Goal: Check status: Check status

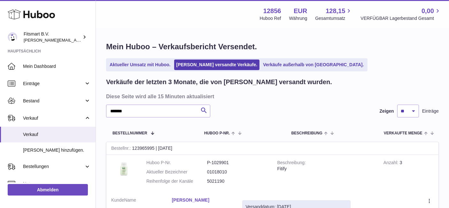
drag, startPoint x: 399, startPoint y: 1, endPoint x: 179, endPoint y: 19, distance: 220.4
click at [179, 19] on div "Menü Huboo 12856 Huboo Ref EUR Währung 128,15 Gesamtumsatz 0,00 VERFÜGBAR Lager…" at bounding box center [272, 14] width 338 height 15
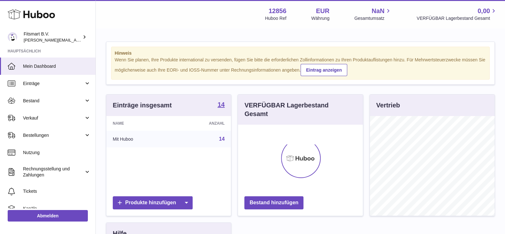
scroll to position [100, 124]
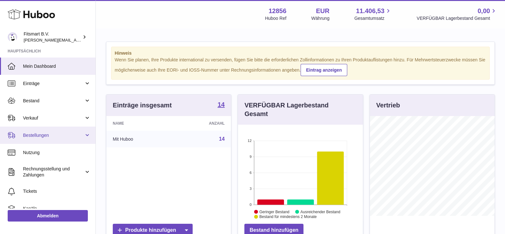
click at [41, 135] on span "Bestellungen" at bounding box center [53, 135] width 61 height 6
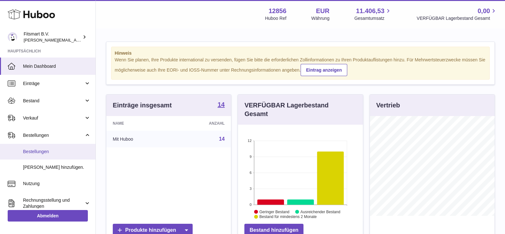
click at [34, 146] on link "Bestellungen" at bounding box center [47, 152] width 95 height 16
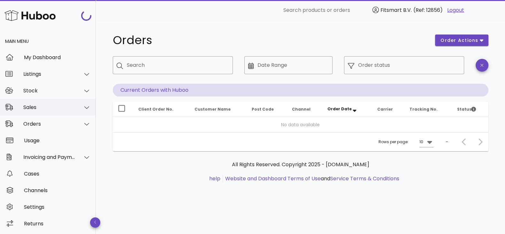
click at [34, 106] on div "Sales" at bounding box center [49, 107] width 52 height 6
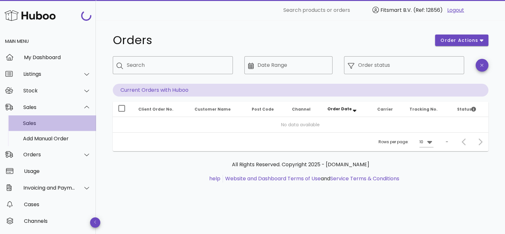
click at [37, 125] on div "Sales" at bounding box center [57, 123] width 68 height 6
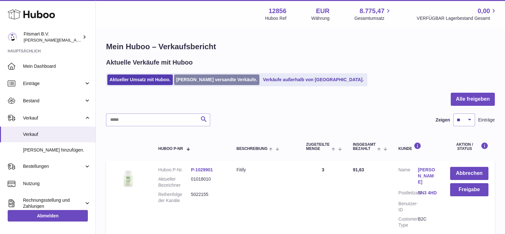
click at [202, 79] on link "Von Huboo versandte Verkäufe." at bounding box center [217, 79] width 86 height 11
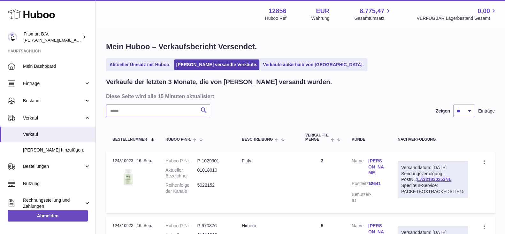
click at [152, 110] on input "text" at bounding box center [158, 110] width 104 height 13
paste input "*******"
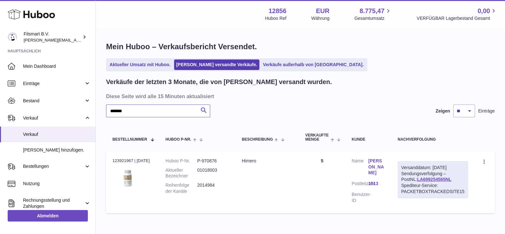
type input "*******"
click at [378, 164] on link "[PERSON_NAME]" at bounding box center [376, 167] width 17 height 18
